Goal: Information Seeking & Learning: Learn about a topic

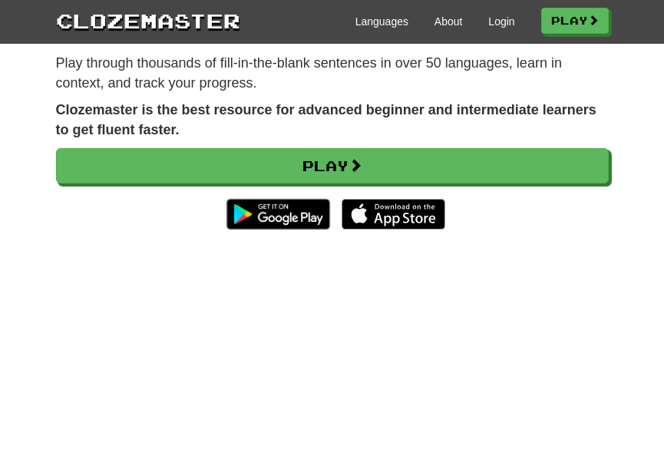
scroll to position [187, 0]
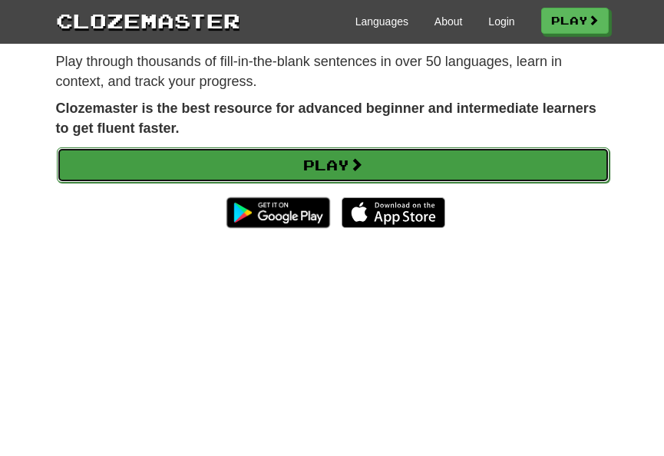
click at [294, 183] on link "Play" at bounding box center [333, 164] width 553 height 35
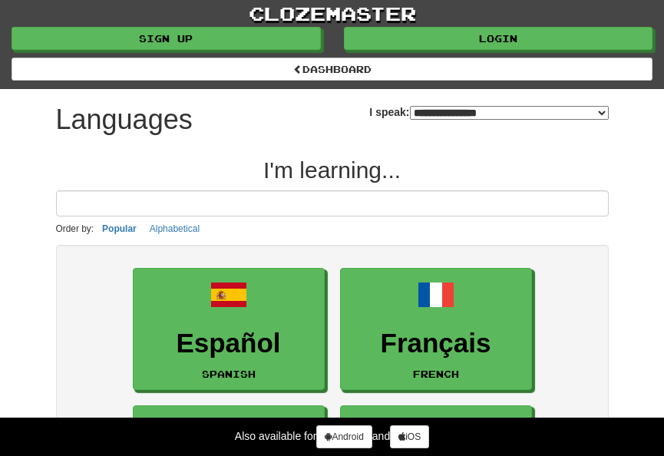
select select "*******"
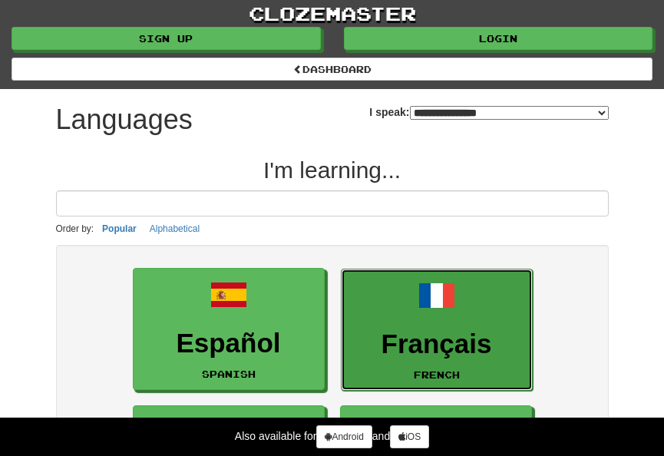
click at [428, 342] on h3 "Français" at bounding box center [436, 344] width 175 height 30
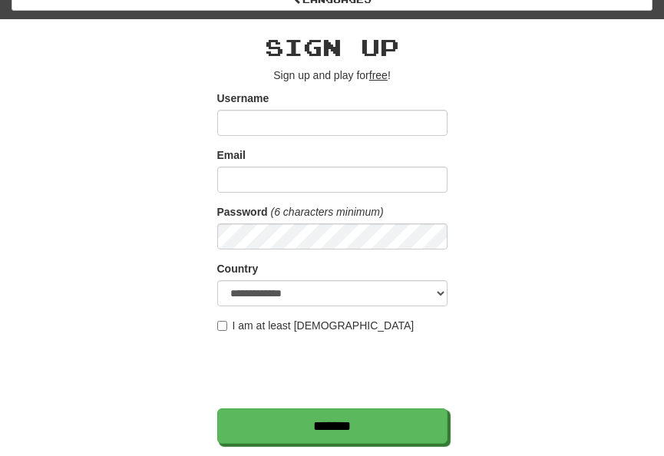
scroll to position [81, 0]
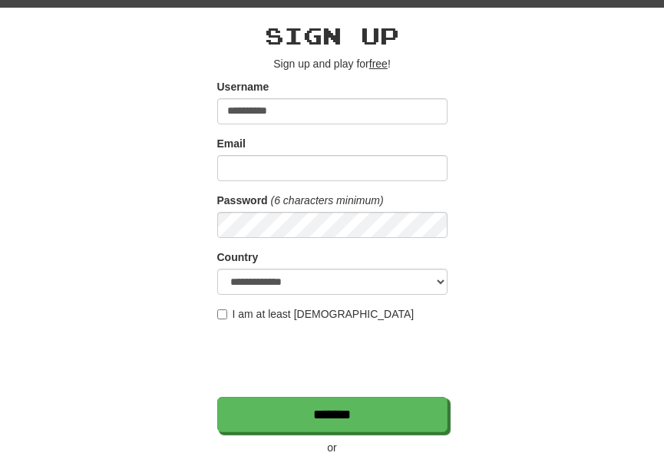
type input "**********"
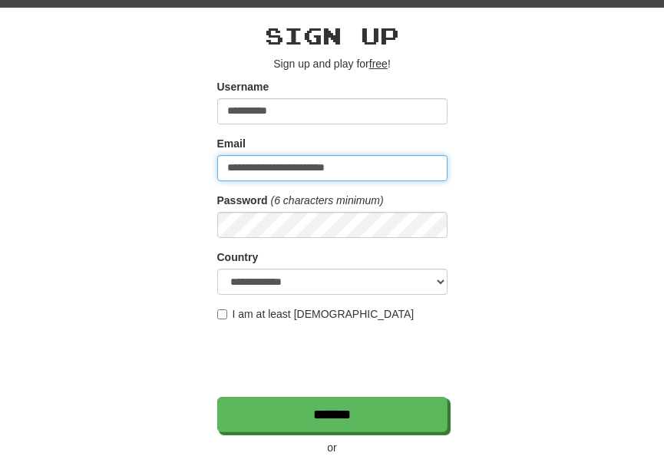
type input "**********"
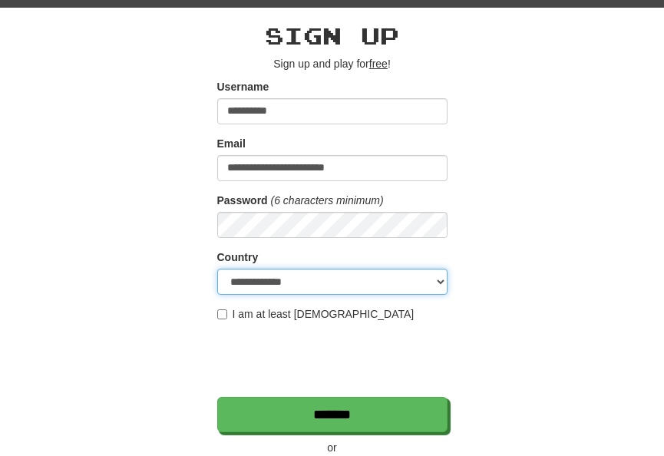
click at [341, 285] on select "**********" at bounding box center [332, 282] width 230 height 26
select select "**"
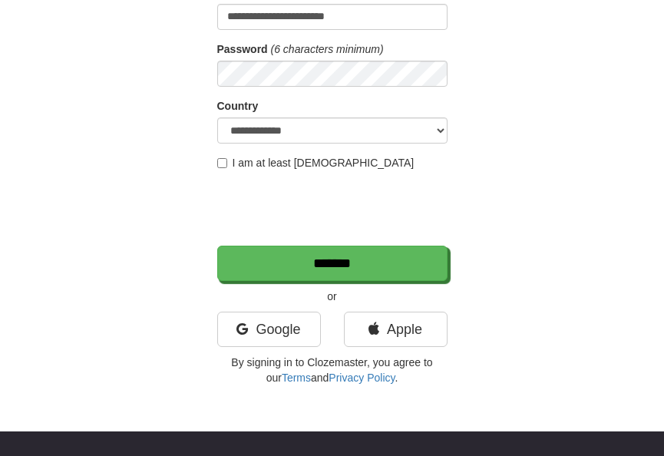
scroll to position [237, 0]
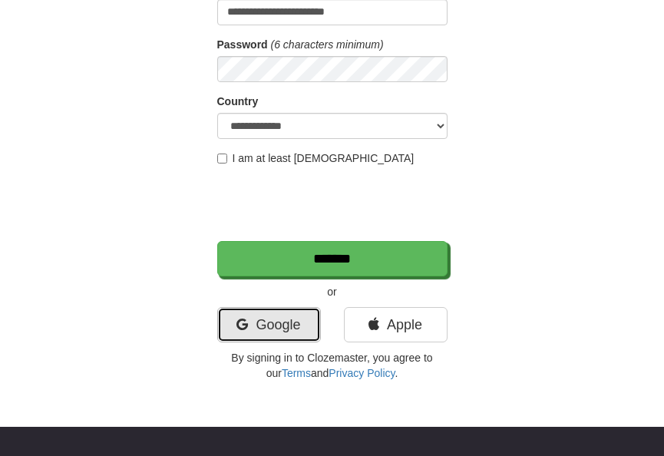
click at [259, 328] on link "Google" at bounding box center [269, 324] width 104 height 35
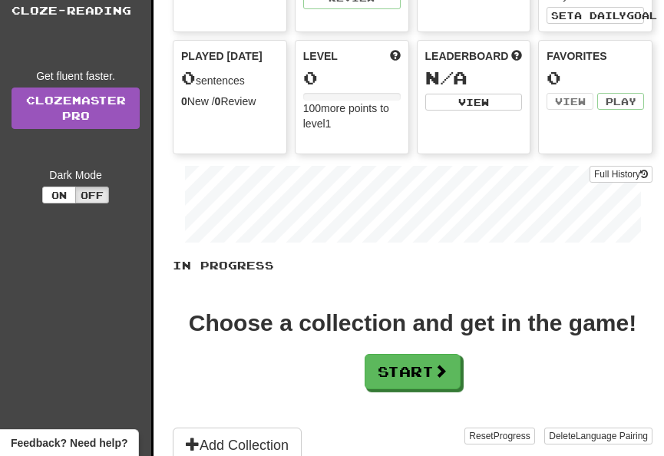
scroll to position [195, 0]
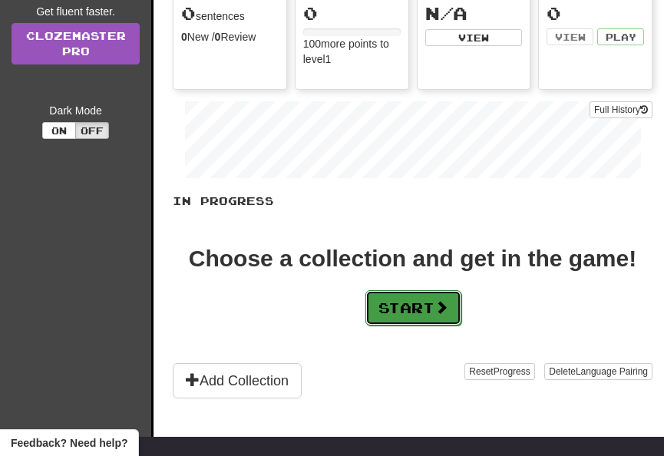
click at [388, 307] on button "Start" at bounding box center [413, 307] width 96 height 35
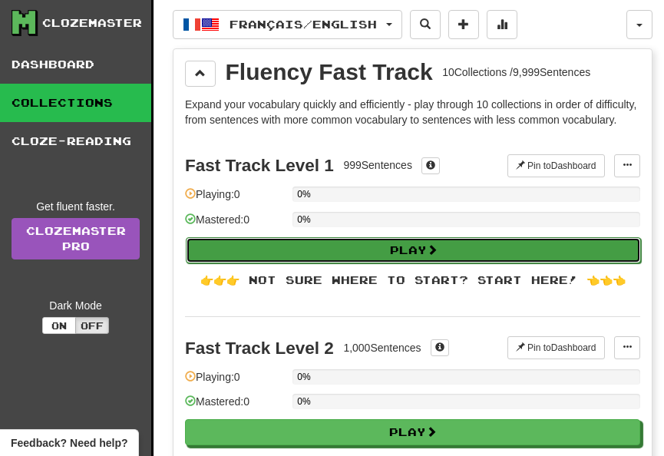
click at [383, 263] on button "Play" at bounding box center [413, 250] width 455 height 26
select select "**"
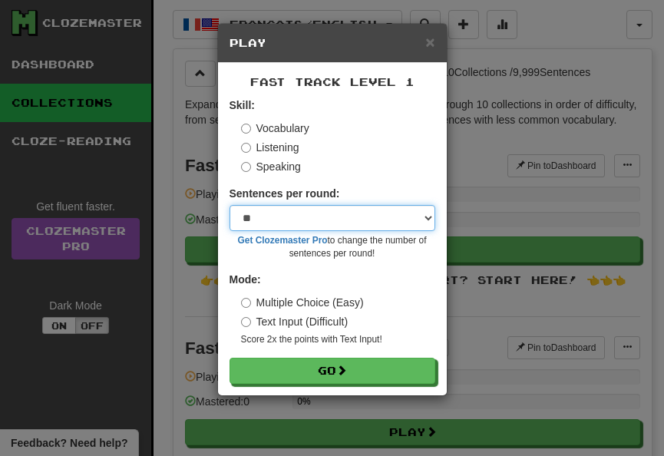
click at [292, 215] on select "* ** ** ** ** ** *** ********" at bounding box center [332, 218] width 206 height 26
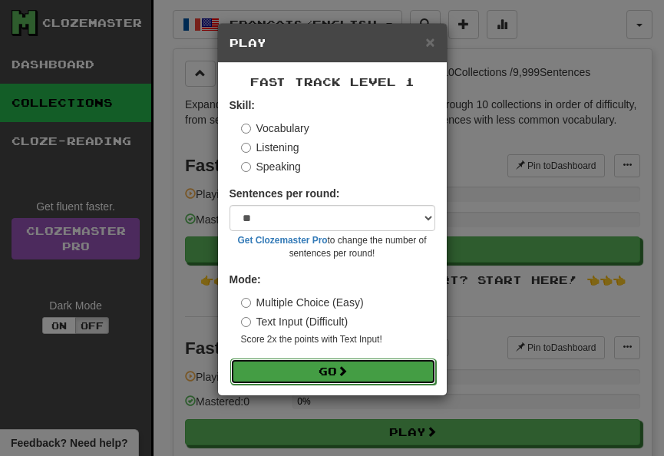
click at [322, 376] on button "Go" at bounding box center [333, 371] width 206 height 26
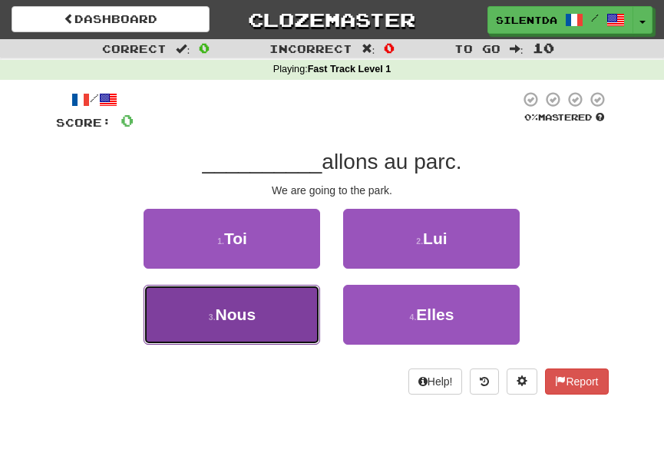
click at [256, 299] on button "3 . Nous" at bounding box center [231, 315] width 176 height 60
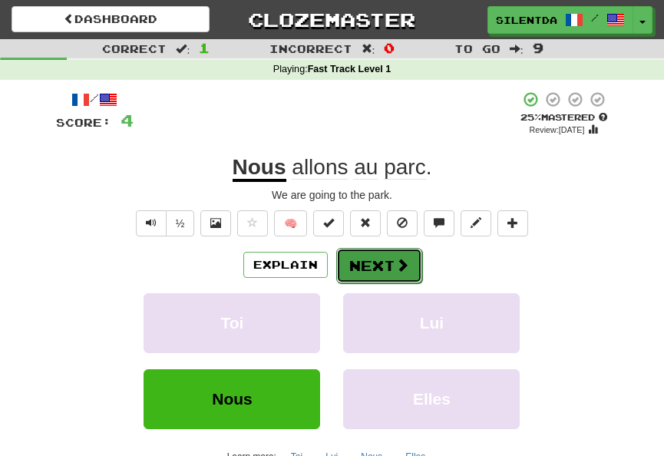
click at [374, 270] on button "Next" at bounding box center [379, 265] width 86 height 35
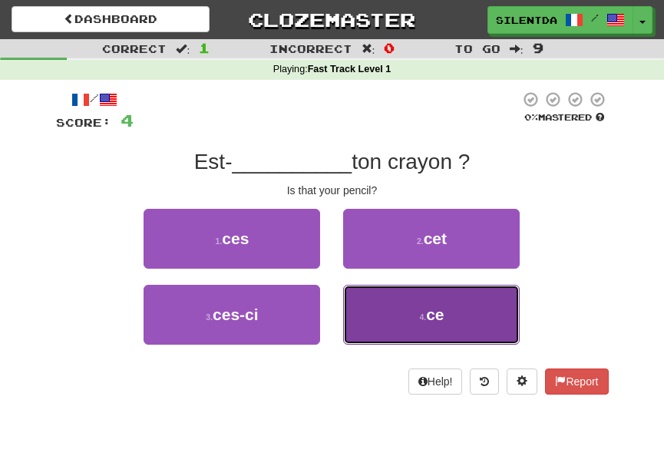
click at [427, 318] on span "ce" at bounding box center [435, 314] width 18 height 18
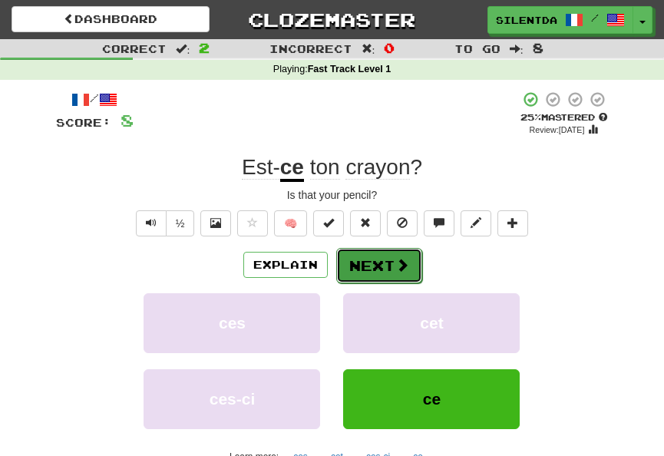
click at [378, 269] on button "Next" at bounding box center [379, 265] width 86 height 35
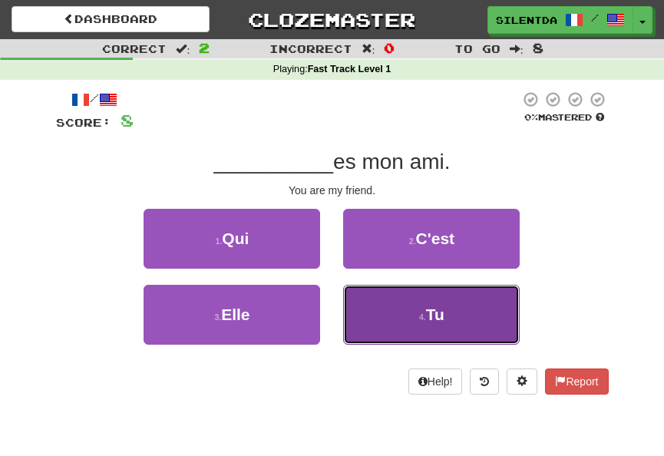
click at [413, 313] on button "4 . Tu" at bounding box center [431, 315] width 176 height 60
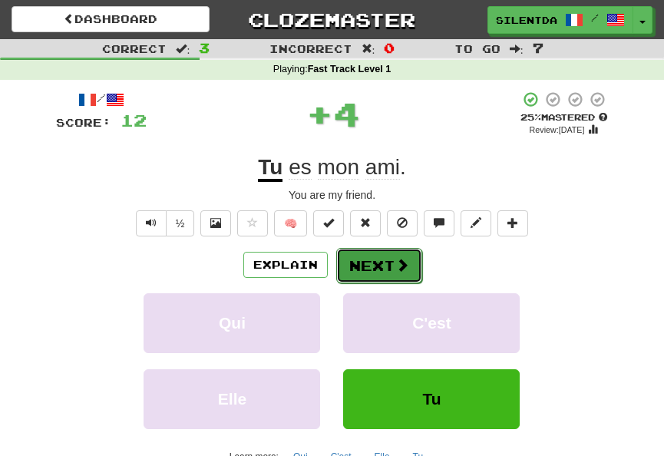
click at [389, 266] on button "Next" at bounding box center [379, 265] width 86 height 35
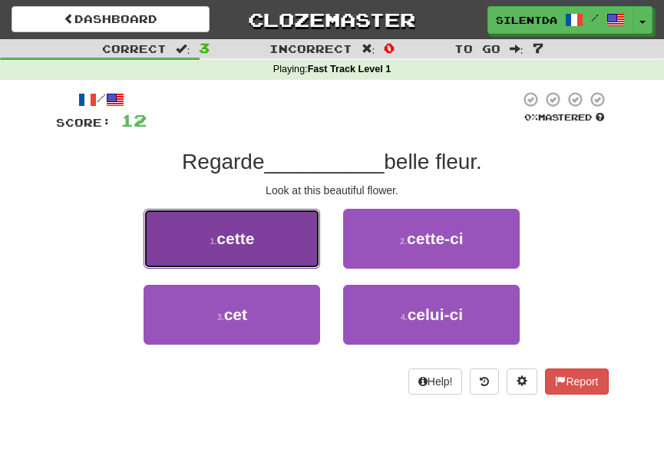
click at [275, 246] on button "1 . cette" at bounding box center [231, 239] width 176 height 60
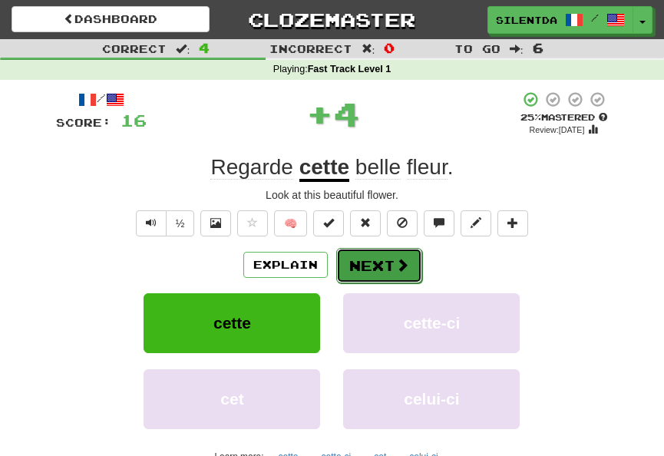
click at [362, 269] on button "Next" at bounding box center [379, 265] width 86 height 35
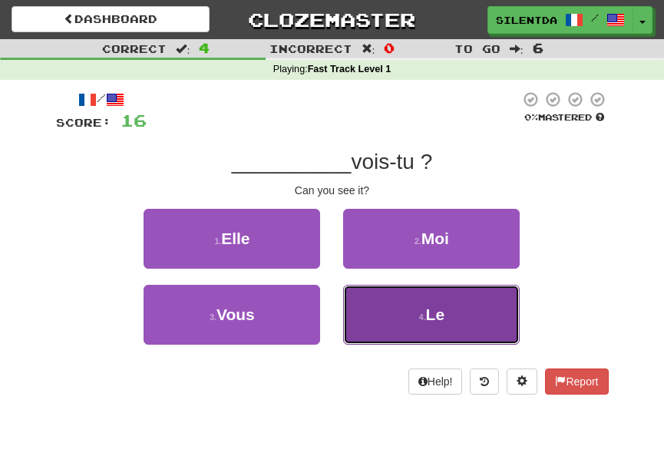
click at [381, 312] on button "4 . Le" at bounding box center [431, 315] width 176 height 60
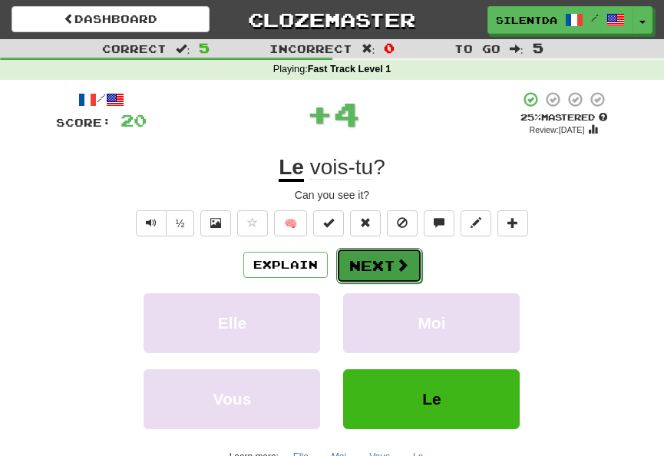
click at [371, 258] on button "Next" at bounding box center [379, 265] width 86 height 35
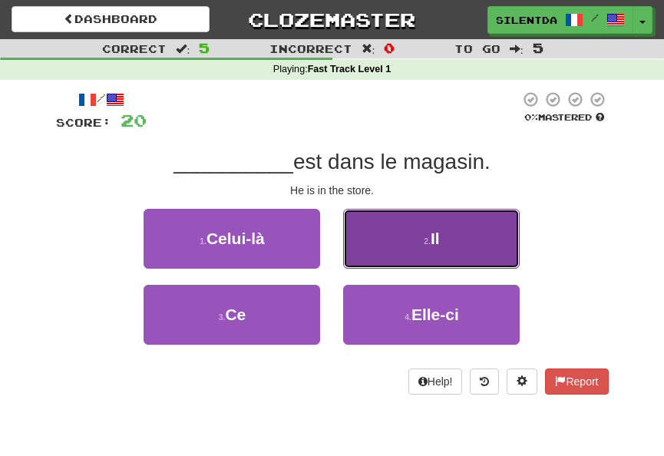
click at [397, 248] on button "2 . Il" at bounding box center [431, 239] width 176 height 60
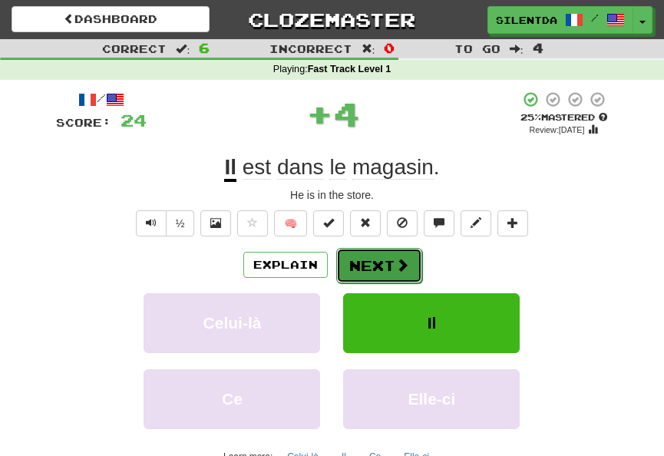
click at [398, 263] on span at bounding box center [402, 265] width 14 height 14
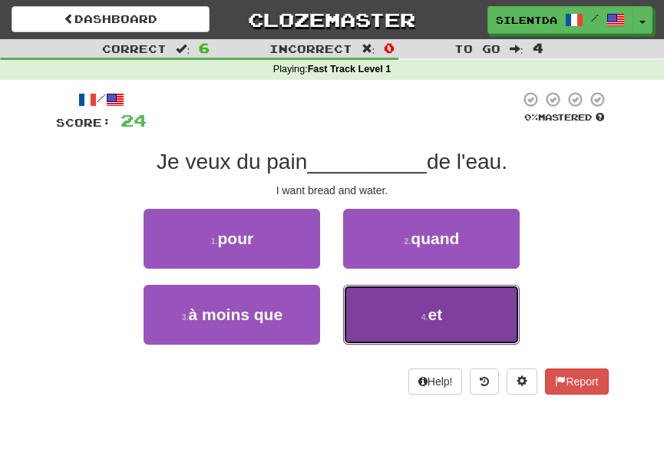
click at [401, 302] on button "4 . et" at bounding box center [431, 315] width 176 height 60
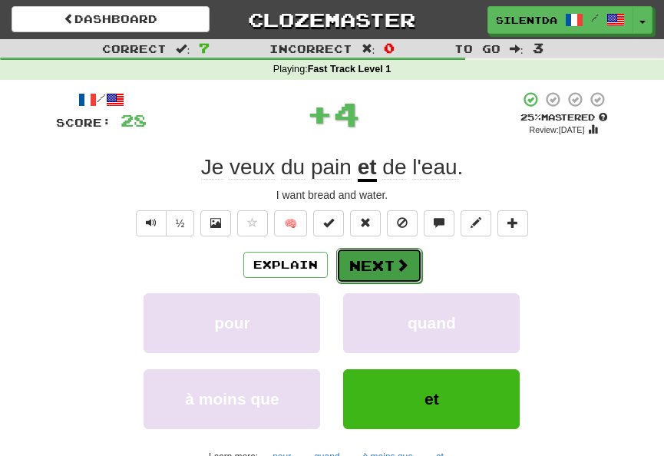
click at [387, 265] on button "Next" at bounding box center [379, 265] width 86 height 35
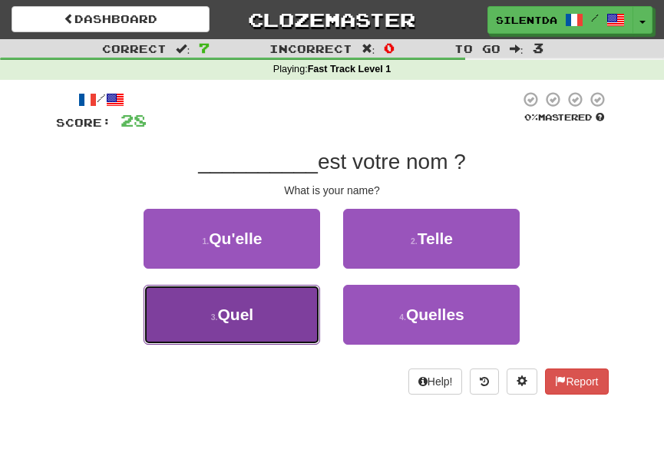
click at [269, 311] on button "3 . Quel" at bounding box center [231, 315] width 176 height 60
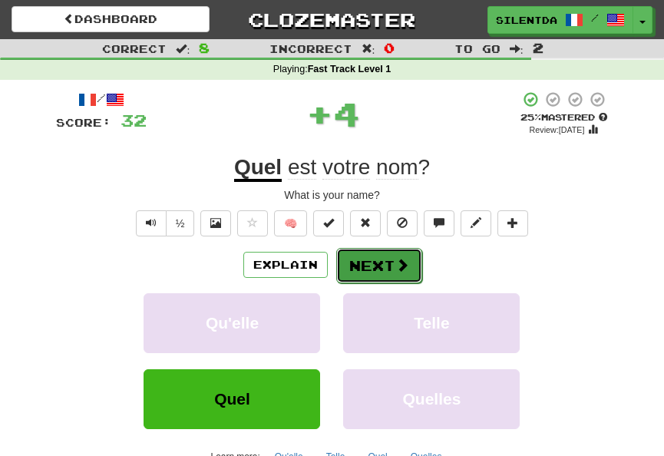
click at [356, 275] on button "Next" at bounding box center [379, 265] width 86 height 35
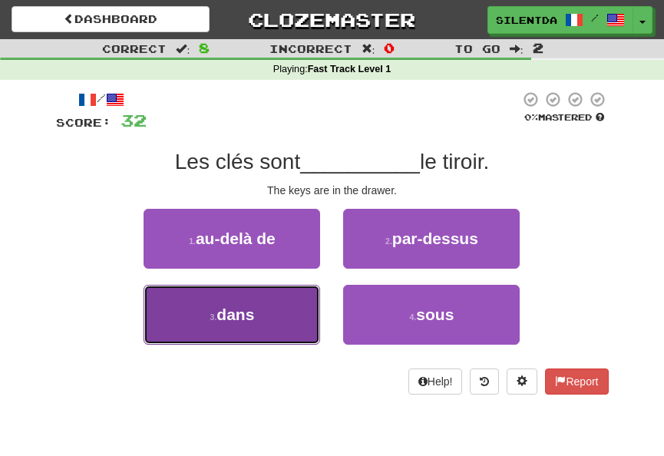
click at [282, 318] on button "3 . dans" at bounding box center [231, 315] width 176 height 60
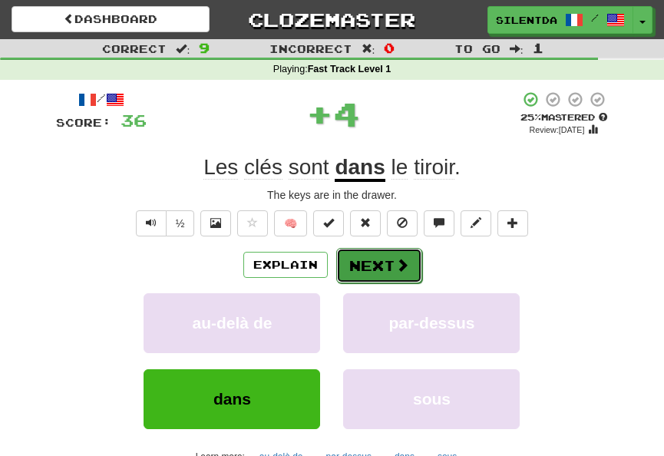
click at [374, 270] on button "Next" at bounding box center [379, 265] width 86 height 35
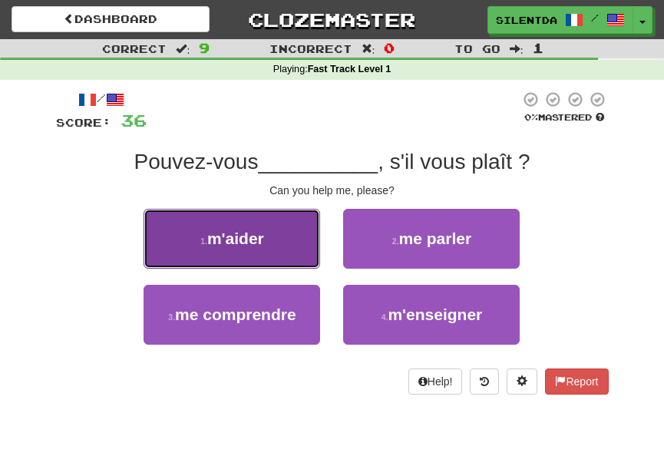
click at [284, 258] on button "1 . m'aider" at bounding box center [231, 239] width 176 height 60
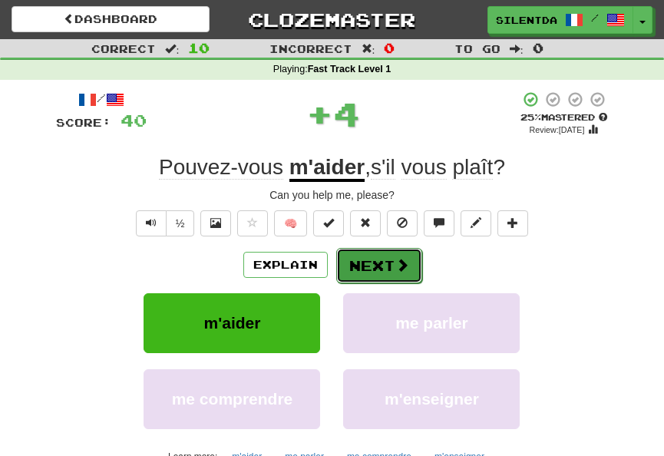
click at [374, 263] on button "Next" at bounding box center [379, 265] width 86 height 35
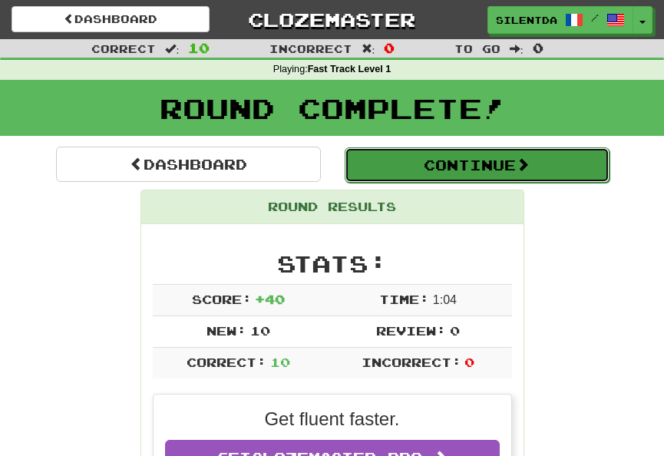
click at [411, 178] on button "Continue" at bounding box center [477, 164] width 265 height 35
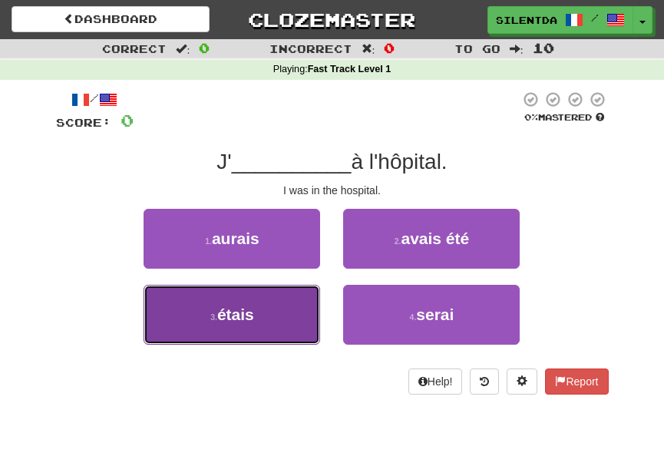
click at [259, 322] on button "3 . étais" at bounding box center [231, 315] width 176 height 60
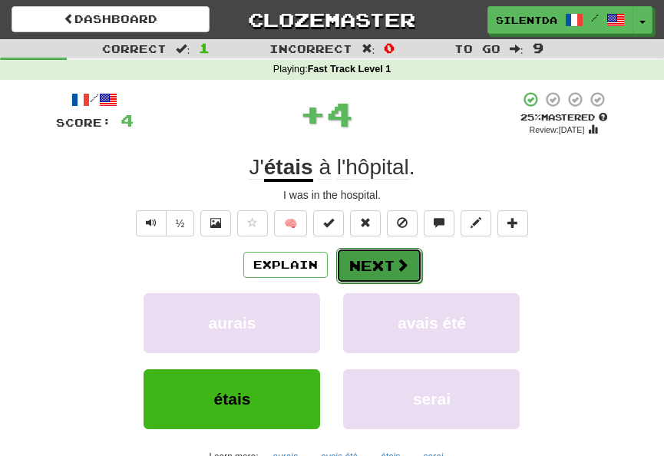
click at [365, 267] on button "Next" at bounding box center [379, 265] width 86 height 35
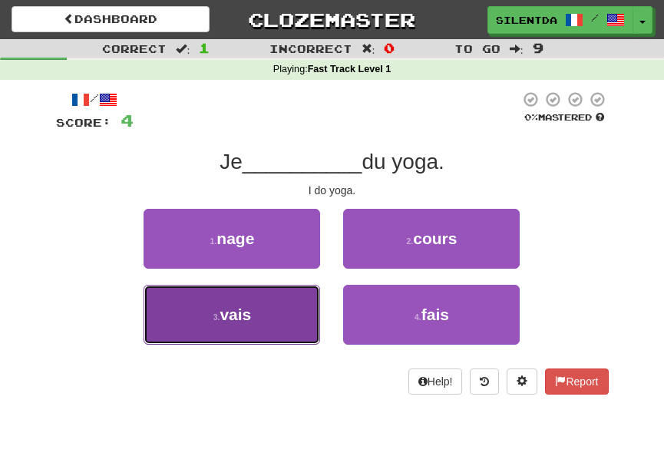
click at [285, 325] on button "3 . vais" at bounding box center [231, 315] width 176 height 60
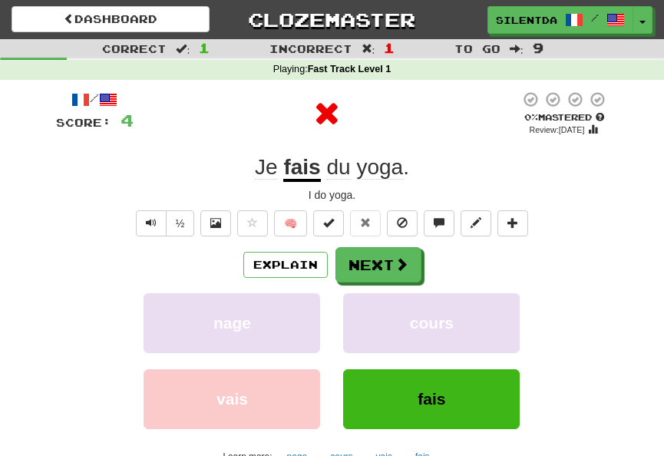
click at [295, 172] on u "fais" at bounding box center [301, 168] width 37 height 27
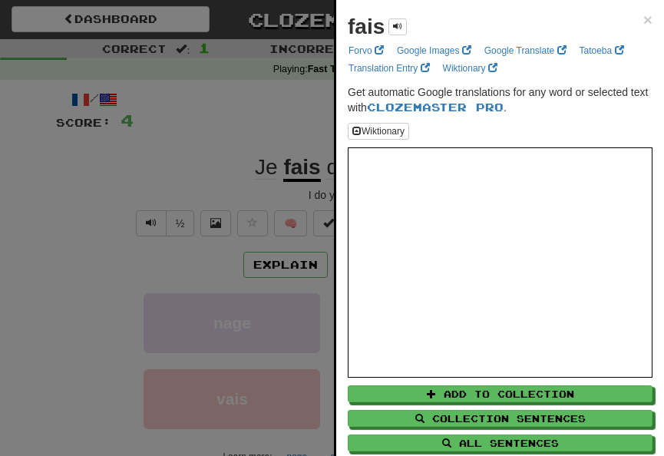
click at [205, 174] on div at bounding box center [332, 228] width 664 height 456
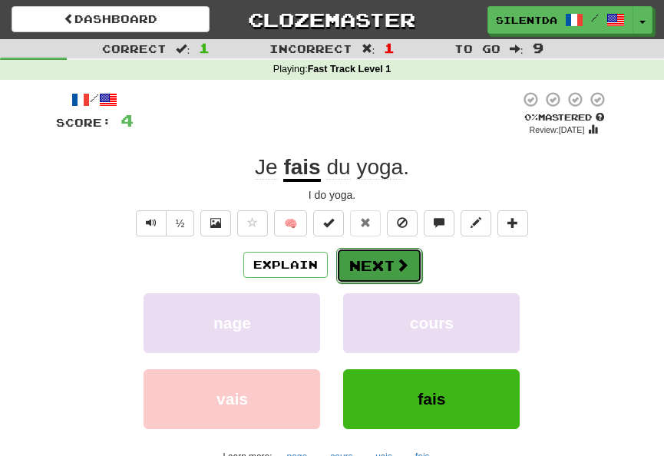
click at [381, 264] on button "Next" at bounding box center [379, 265] width 86 height 35
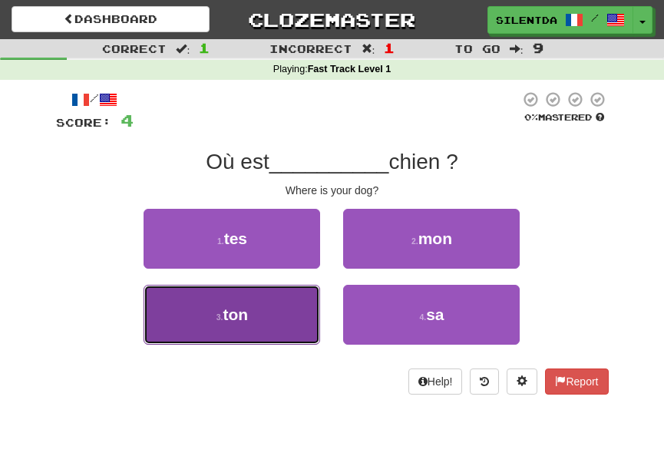
click at [272, 325] on button "3 . ton" at bounding box center [231, 315] width 176 height 60
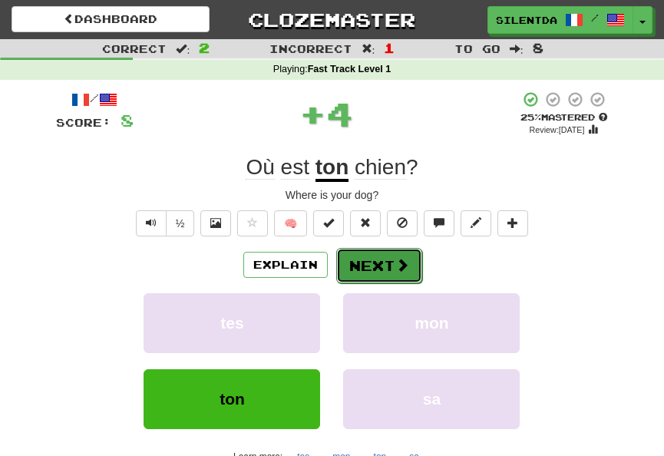
click at [384, 255] on button "Next" at bounding box center [379, 265] width 86 height 35
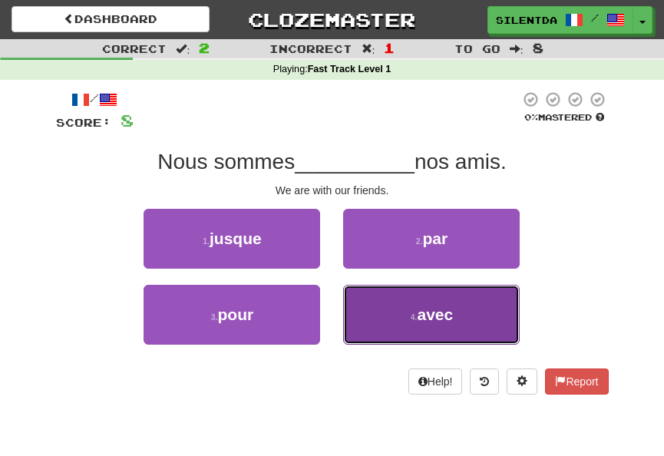
click at [392, 315] on button "4 . avec" at bounding box center [431, 315] width 176 height 60
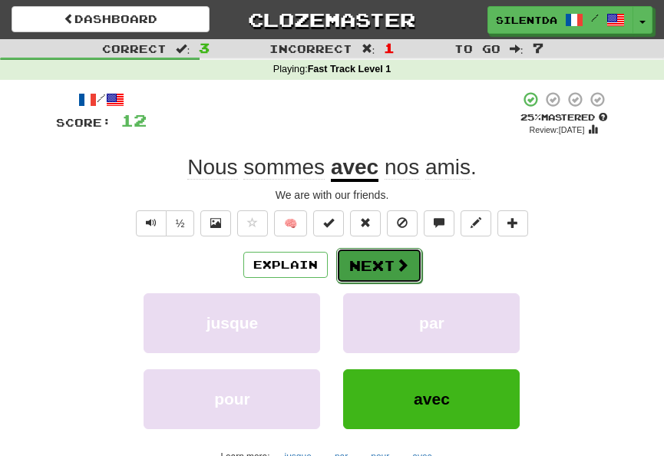
click at [385, 261] on button "Next" at bounding box center [379, 265] width 86 height 35
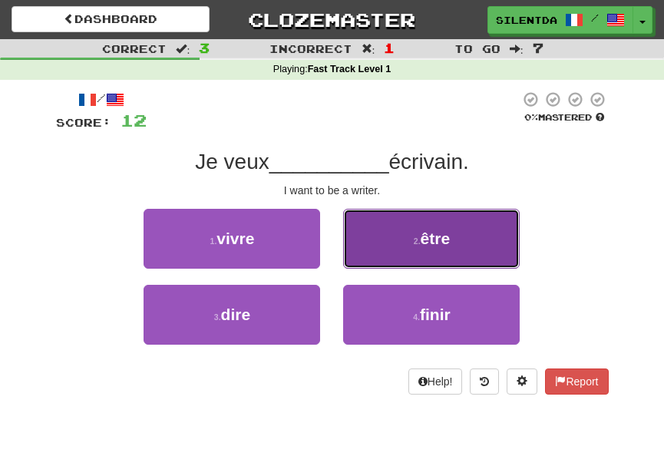
click at [419, 239] on small "2 ." at bounding box center [417, 240] width 7 height 9
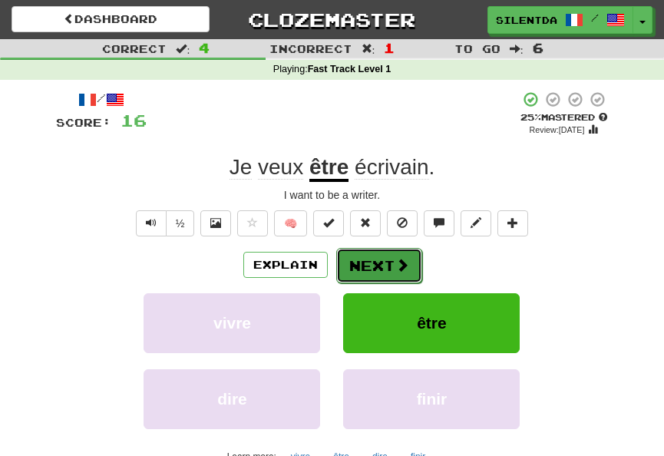
click at [395, 263] on span at bounding box center [402, 265] width 14 height 14
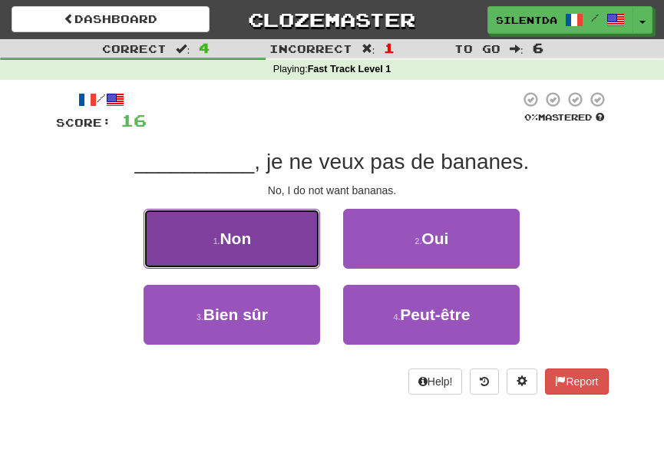
click at [278, 240] on button "1 . Non" at bounding box center [231, 239] width 176 height 60
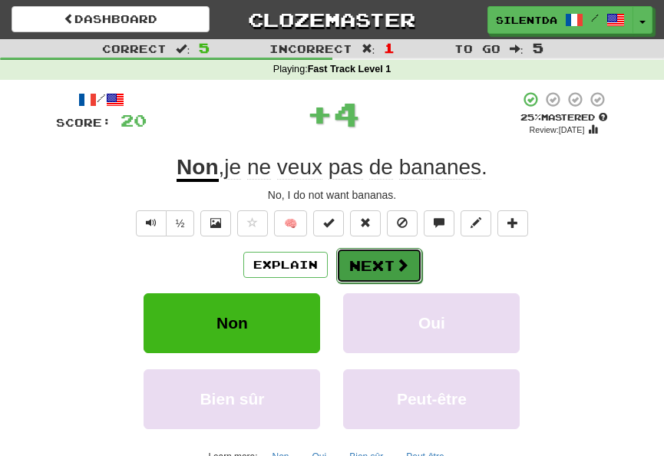
click at [395, 260] on span at bounding box center [402, 265] width 14 height 14
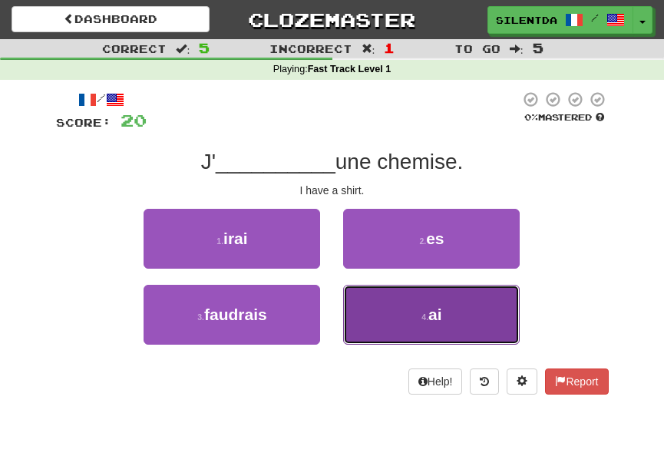
click at [418, 305] on button "4 . ai" at bounding box center [431, 315] width 176 height 60
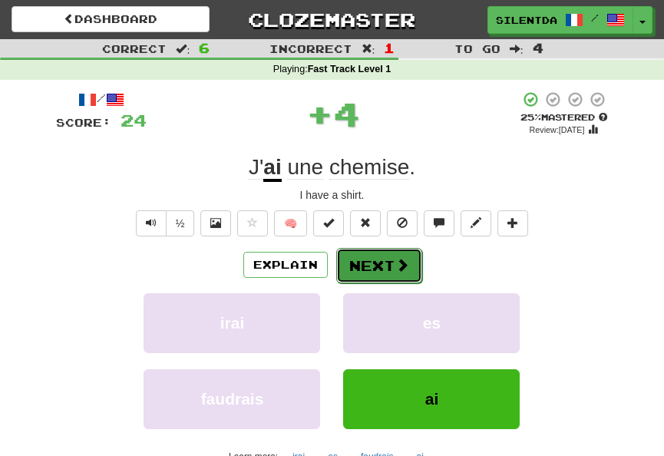
click at [395, 264] on span at bounding box center [402, 265] width 14 height 14
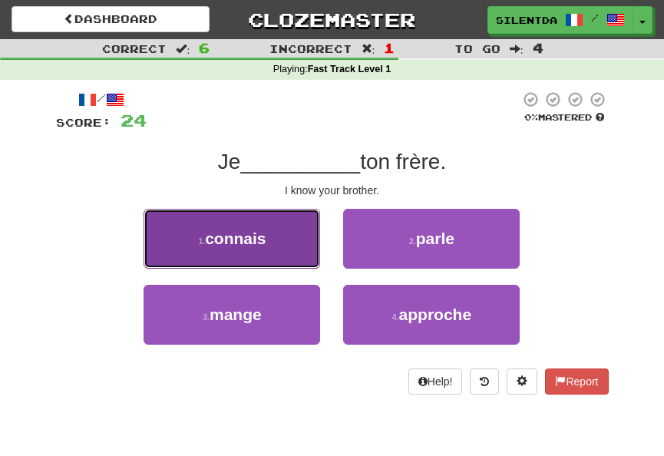
click at [259, 252] on button "1 . connais" at bounding box center [231, 239] width 176 height 60
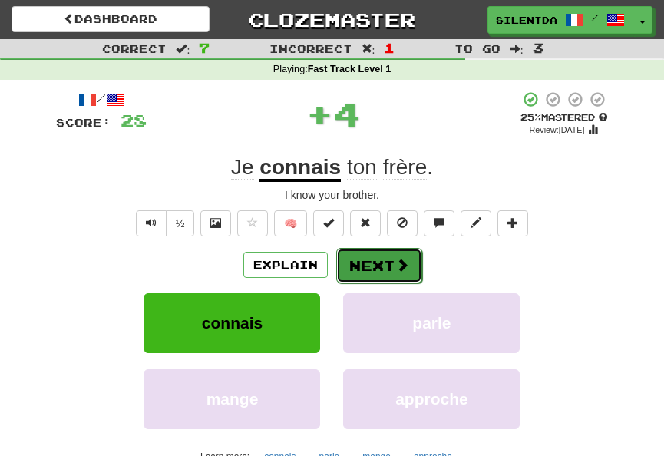
click at [365, 266] on button "Next" at bounding box center [379, 265] width 86 height 35
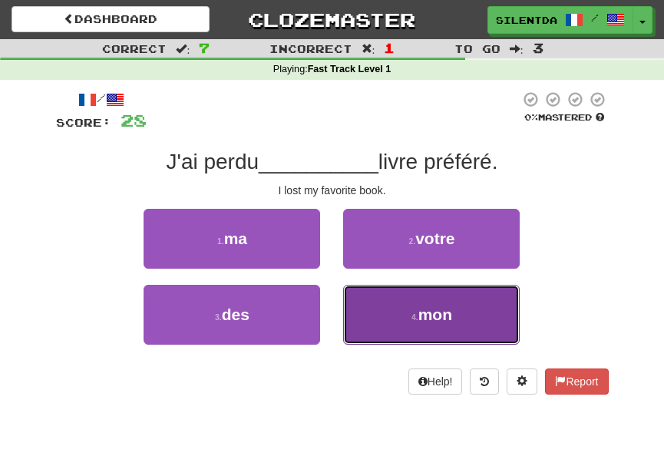
click at [385, 322] on button "4 . mon" at bounding box center [431, 315] width 176 height 60
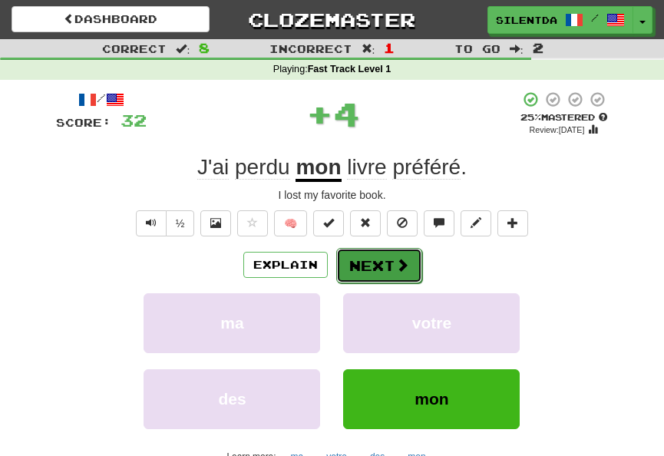
click at [383, 262] on button "Next" at bounding box center [379, 265] width 86 height 35
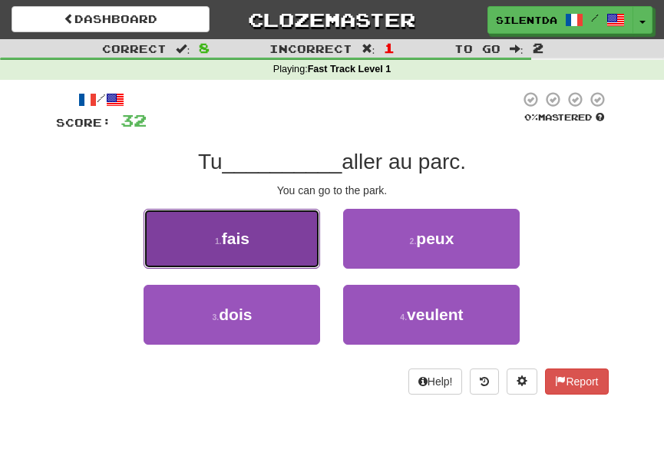
click at [312, 255] on button "1 . fais" at bounding box center [231, 239] width 176 height 60
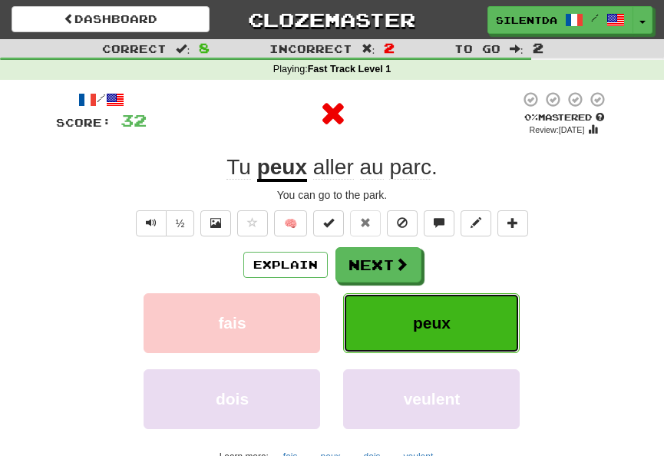
click at [430, 327] on span "peux" at bounding box center [432, 323] width 38 height 18
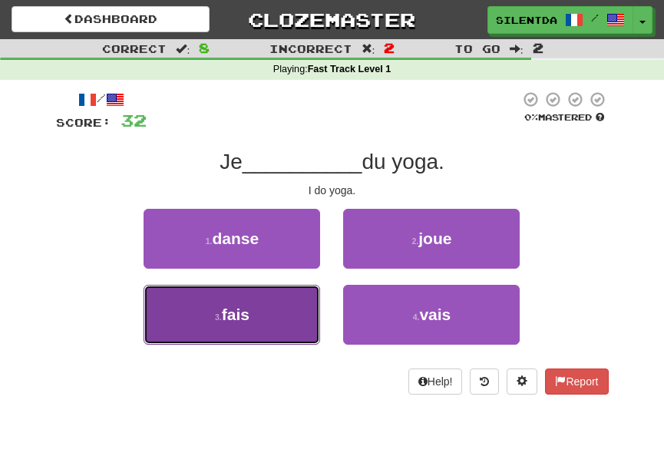
click at [275, 312] on button "3 . fais" at bounding box center [231, 315] width 176 height 60
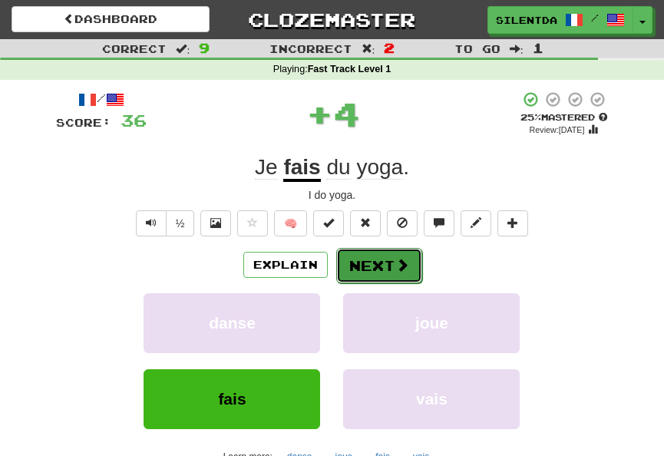
click at [374, 263] on button "Next" at bounding box center [379, 265] width 86 height 35
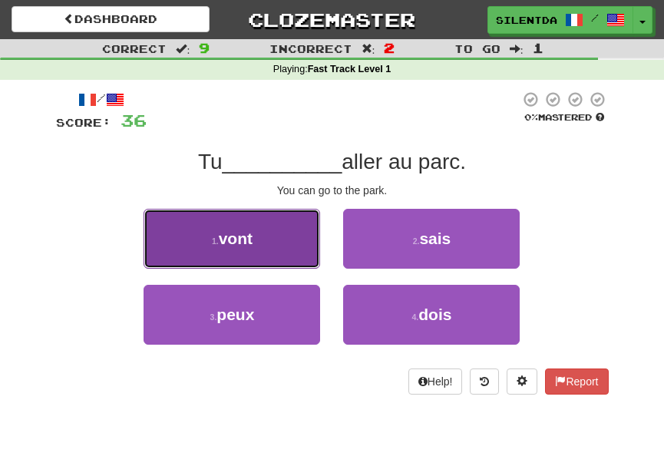
click at [246, 245] on span "vont" at bounding box center [236, 238] width 34 height 18
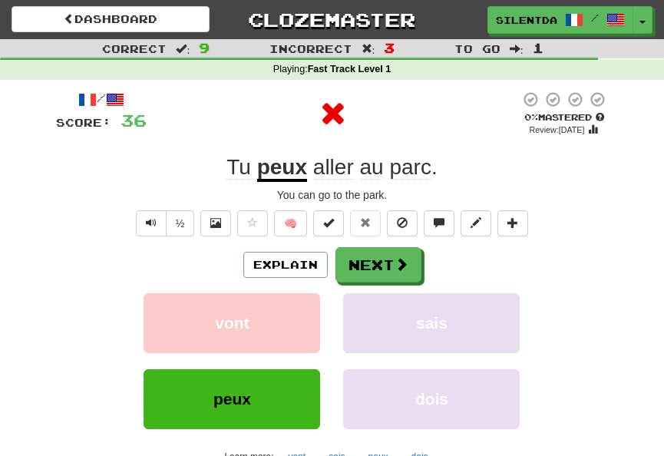
click at [275, 172] on u "peux" at bounding box center [282, 168] width 50 height 27
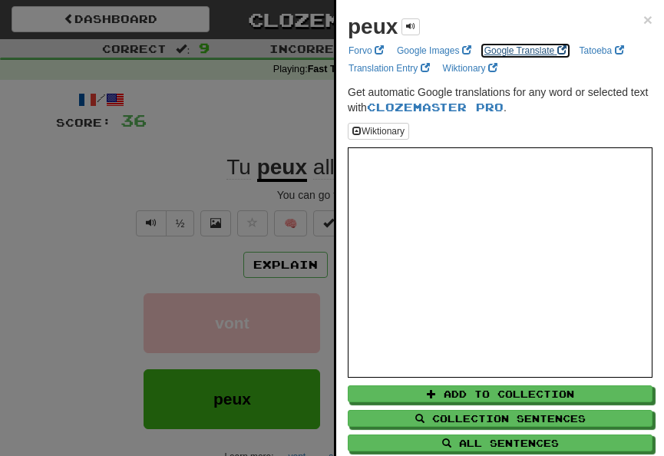
click at [531, 50] on link "Google Translate" at bounding box center [525, 50] width 91 height 17
click at [180, 265] on div at bounding box center [332, 228] width 664 height 456
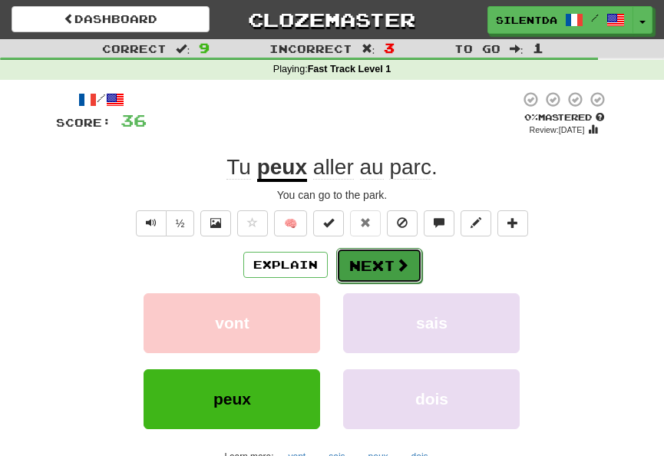
click at [382, 266] on button "Next" at bounding box center [379, 265] width 86 height 35
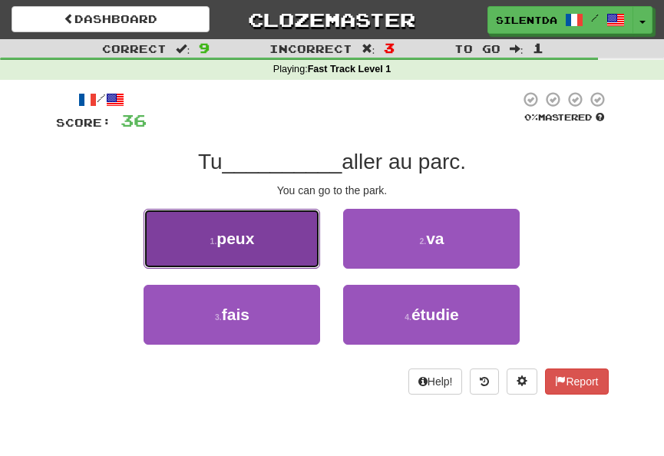
click at [266, 249] on button "1 . peux" at bounding box center [231, 239] width 176 height 60
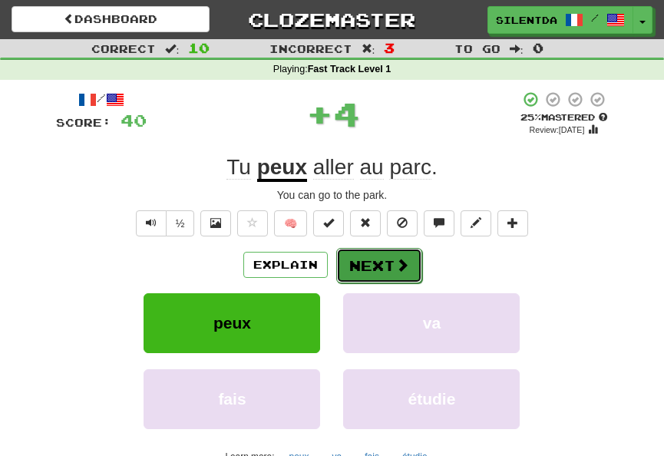
click at [365, 269] on button "Next" at bounding box center [379, 265] width 86 height 35
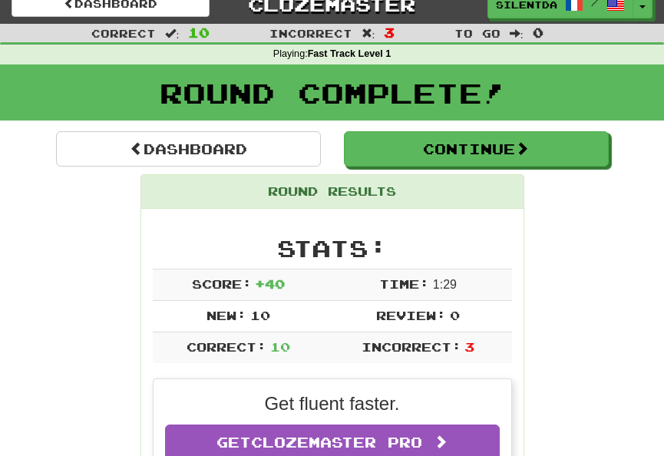
scroll to position [41, 0]
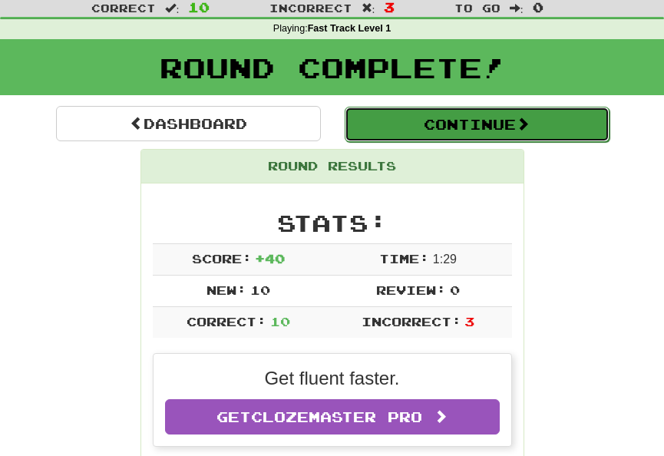
click at [413, 124] on button "Continue" at bounding box center [477, 124] width 265 height 35
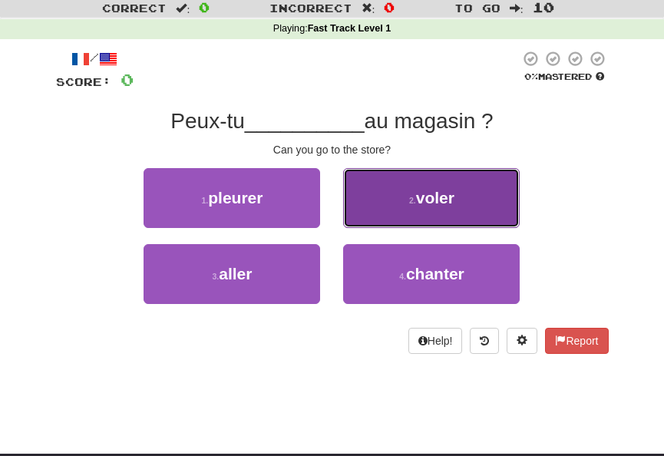
click at [414, 205] on small "2 ." at bounding box center [412, 200] width 7 height 9
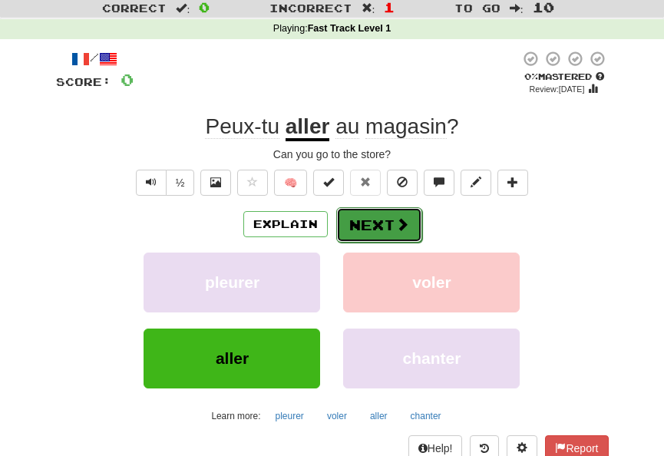
click at [395, 233] on button "Next" at bounding box center [379, 224] width 86 height 35
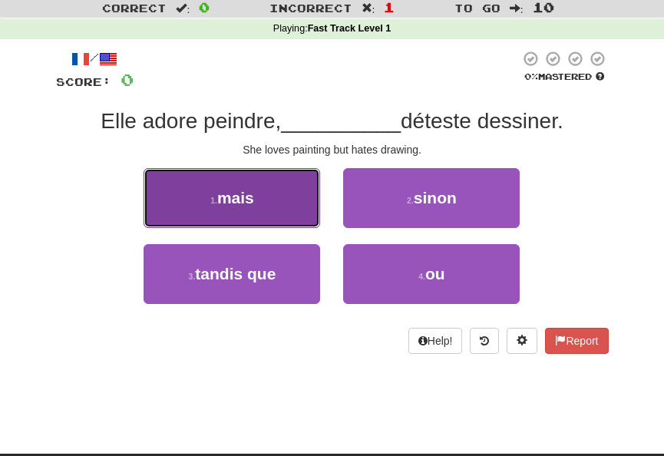
click at [262, 213] on button "1 . mais" at bounding box center [231, 198] width 176 height 60
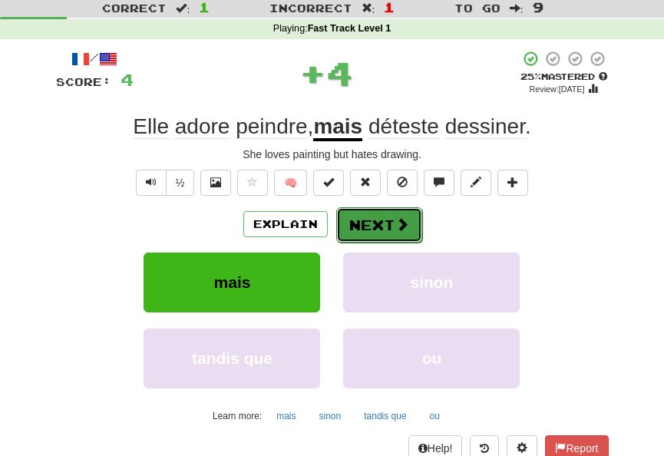
click at [354, 228] on button "Next" at bounding box center [379, 224] width 86 height 35
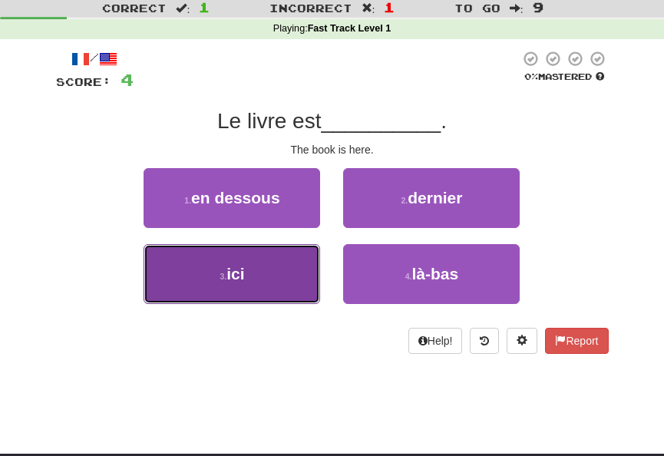
click at [269, 266] on button "3 . ici" at bounding box center [231, 274] width 176 height 60
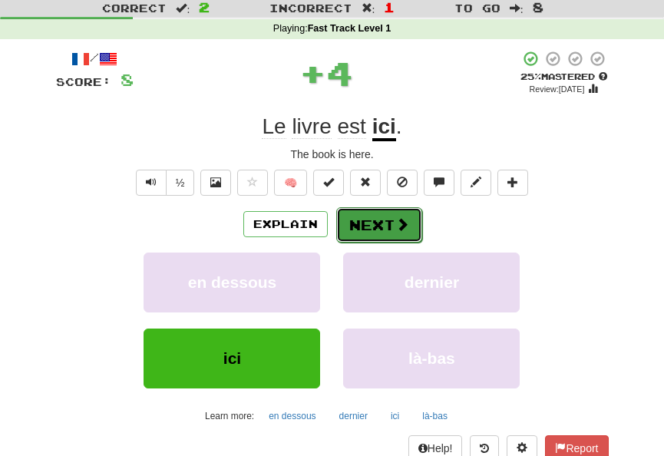
click at [381, 218] on button "Next" at bounding box center [379, 224] width 86 height 35
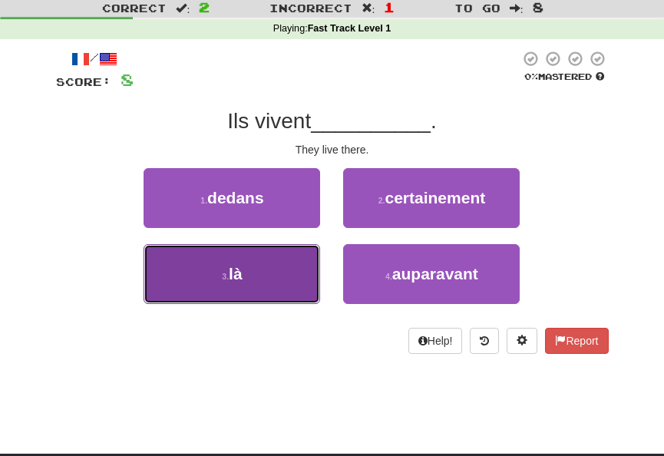
click at [295, 279] on button "3 . là" at bounding box center [231, 274] width 176 height 60
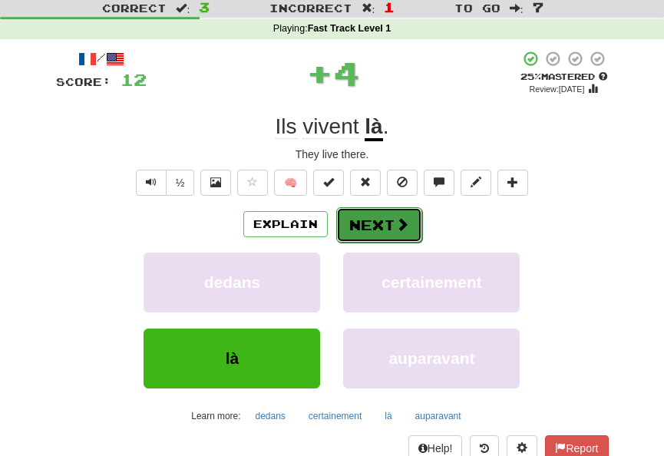
click at [380, 229] on button "Next" at bounding box center [379, 224] width 86 height 35
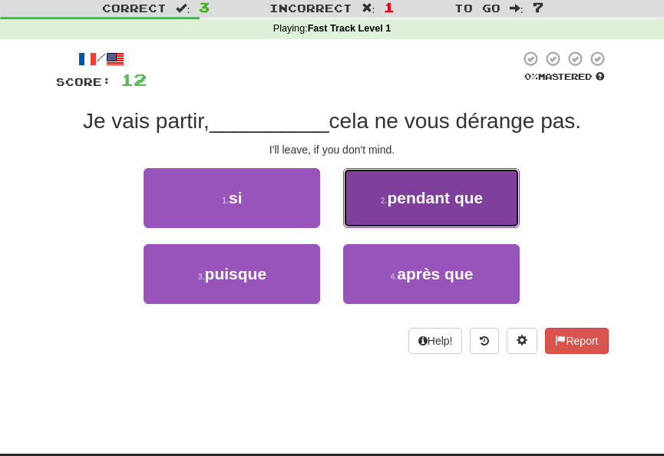
click at [403, 208] on button "2 . pendant que" at bounding box center [431, 198] width 176 height 60
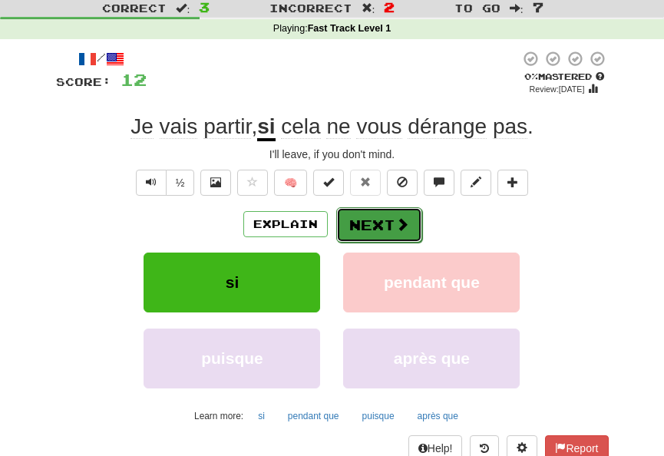
click at [384, 223] on button "Next" at bounding box center [379, 224] width 86 height 35
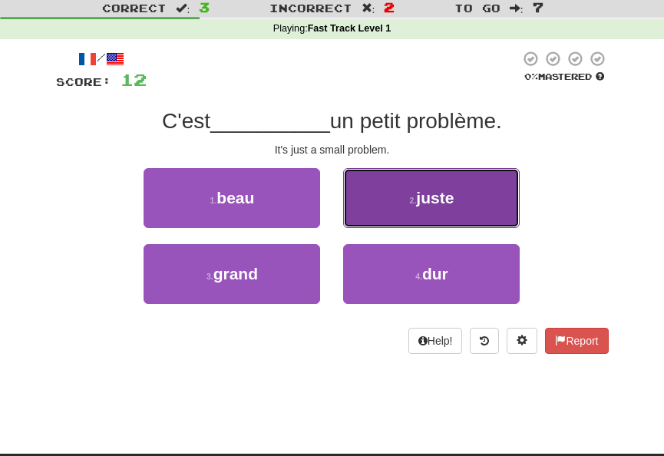
click at [411, 189] on button "2 . juste" at bounding box center [431, 198] width 176 height 60
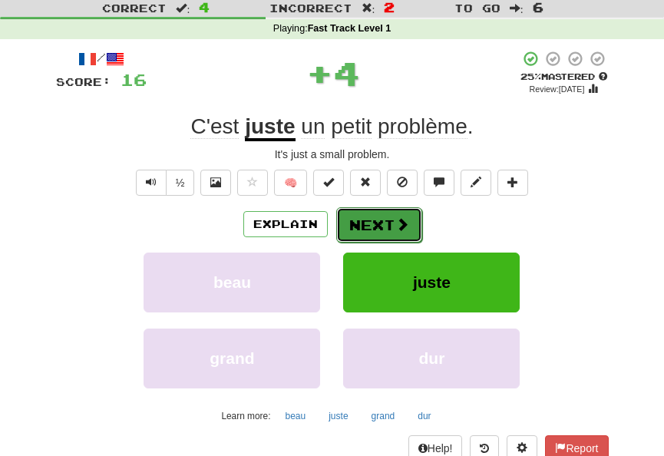
click at [391, 232] on button "Next" at bounding box center [379, 224] width 86 height 35
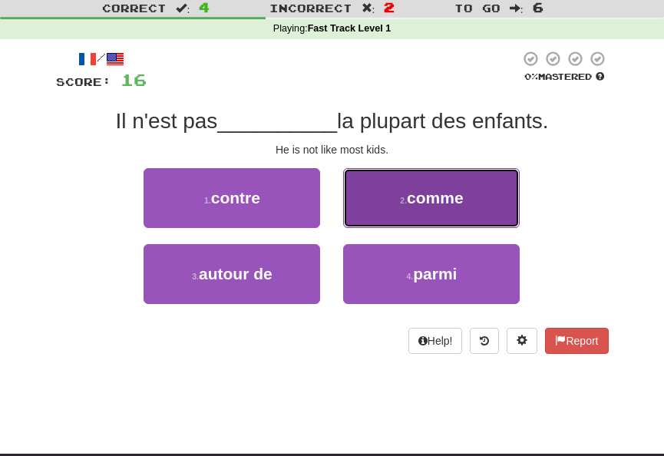
click at [385, 203] on button "2 . comme" at bounding box center [431, 198] width 176 height 60
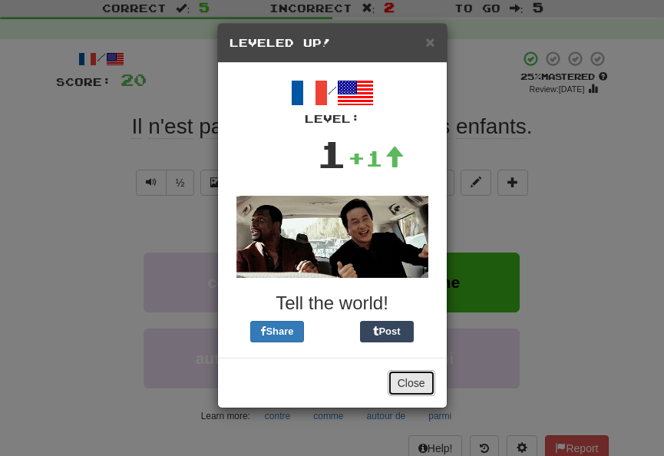
click at [417, 388] on button "Close" at bounding box center [412, 383] width 48 height 26
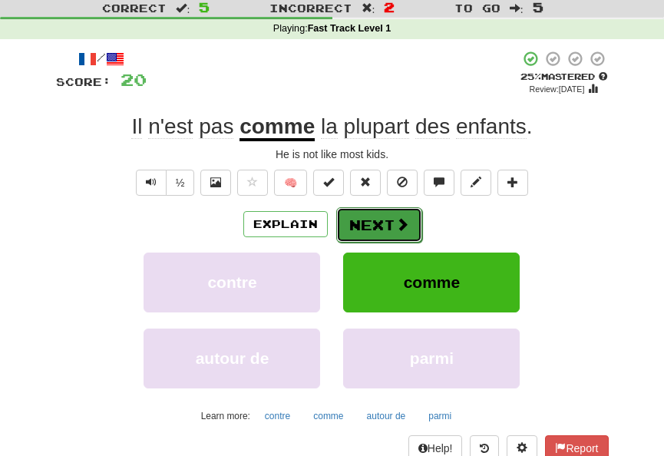
click at [374, 224] on button "Next" at bounding box center [379, 224] width 86 height 35
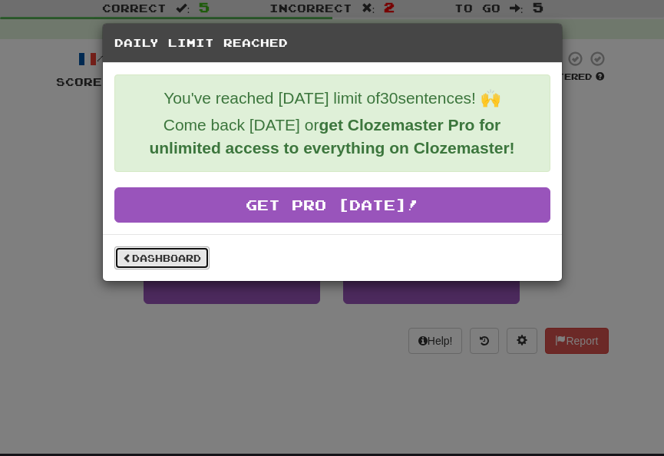
click at [170, 259] on link "Dashboard" at bounding box center [161, 257] width 95 height 23
